Goal: Communication & Community: Answer question/provide support

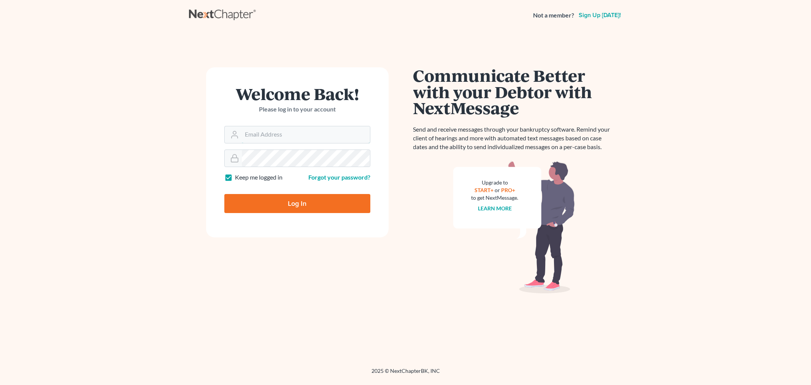
type input "ddean@pattondean.com"
click at [280, 199] on input "Log In" at bounding box center [297, 203] width 146 height 19
type input "Thinking..."
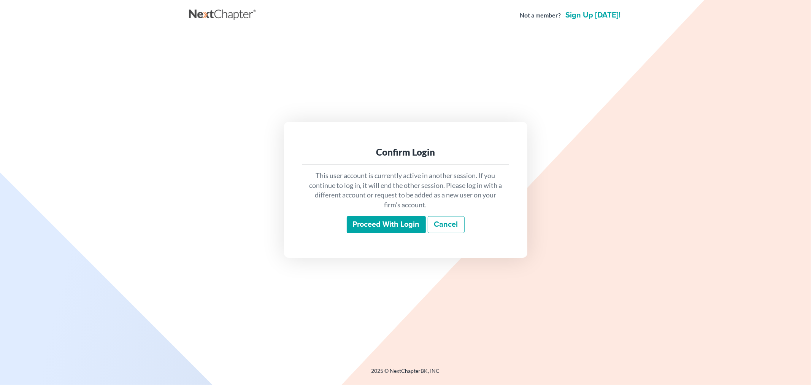
click at [397, 227] on input "Proceed with login" at bounding box center [386, 224] width 79 height 17
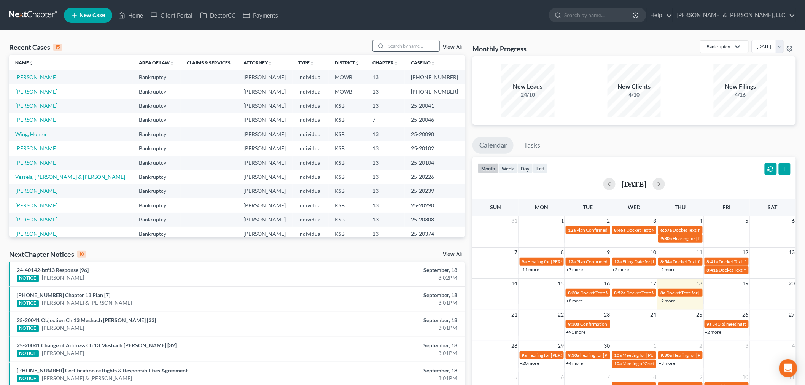
click at [406, 46] on input "search" at bounding box center [412, 45] width 53 height 11
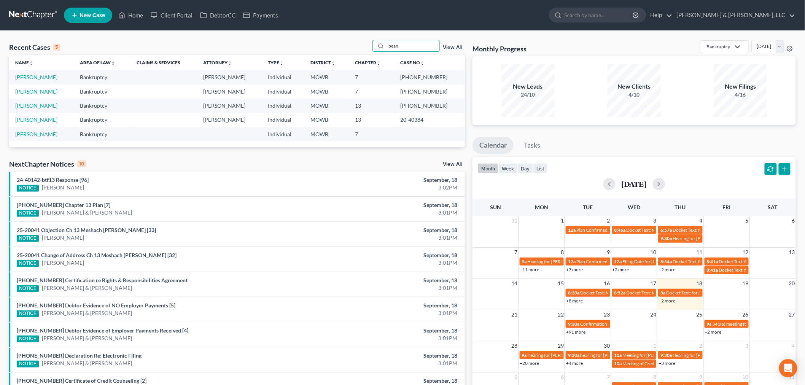
type input "bean"
click at [13, 76] on td "[PERSON_NAME]" at bounding box center [41, 77] width 65 height 14
click at [20, 76] on link "[PERSON_NAME]" at bounding box center [36, 77] width 42 height 6
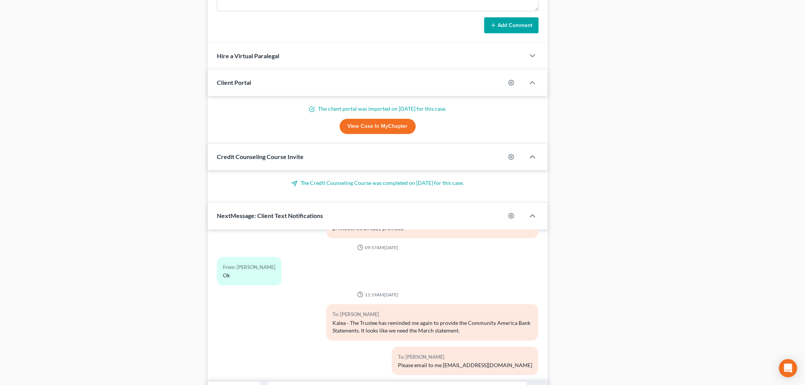
scroll to position [747, 0]
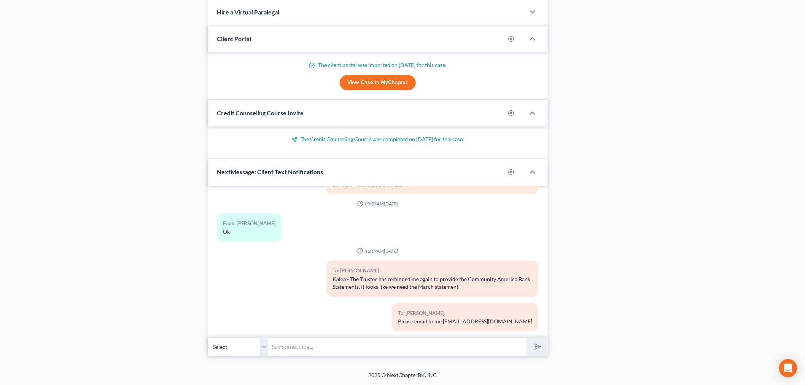
click at [291, 351] on input "text" at bounding box center [398, 346] width 258 height 19
click at [297, 342] on input "text" at bounding box center [398, 346] width 258 height 19
type input "Kalea - It is important that we talk [DATE] regarding your case. I think the Tr…"
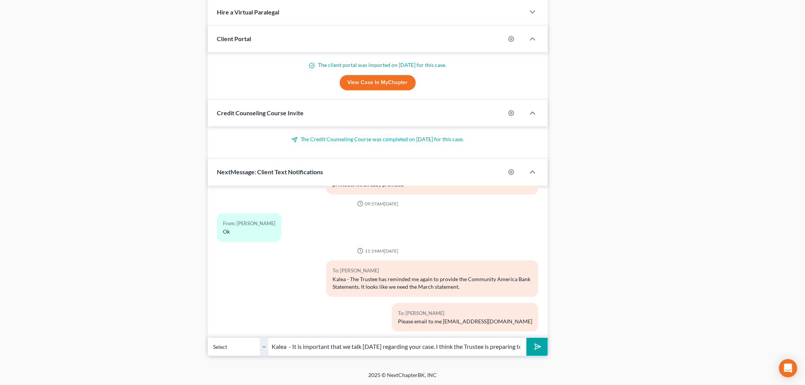
click at [535, 351] on icon "submit" at bounding box center [536, 346] width 11 height 11
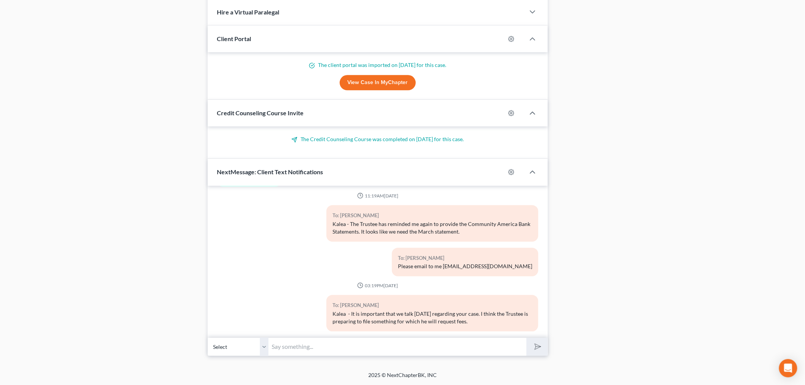
click at [444, 351] on input "text" at bounding box center [398, 346] width 258 height 19
type input "I"
type input "We need to go over those expenses you sent. Are you available at any time/"
click at [526, 338] on button "submit" at bounding box center [536, 347] width 21 height 18
